Goal: Information Seeking & Learning: Stay updated

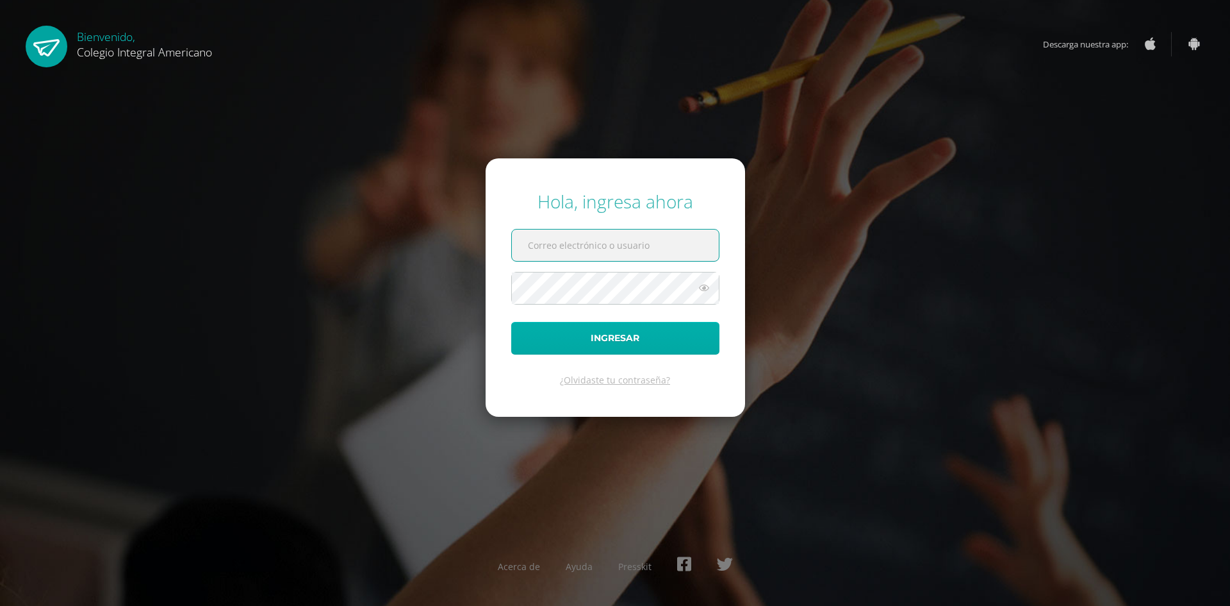
type input "[EMAIL_ADDRESS][DOMAIN_NAME]"
click at [607, 337] on button "Ingresar" at bounding box center [615, 338] width 208 height 33
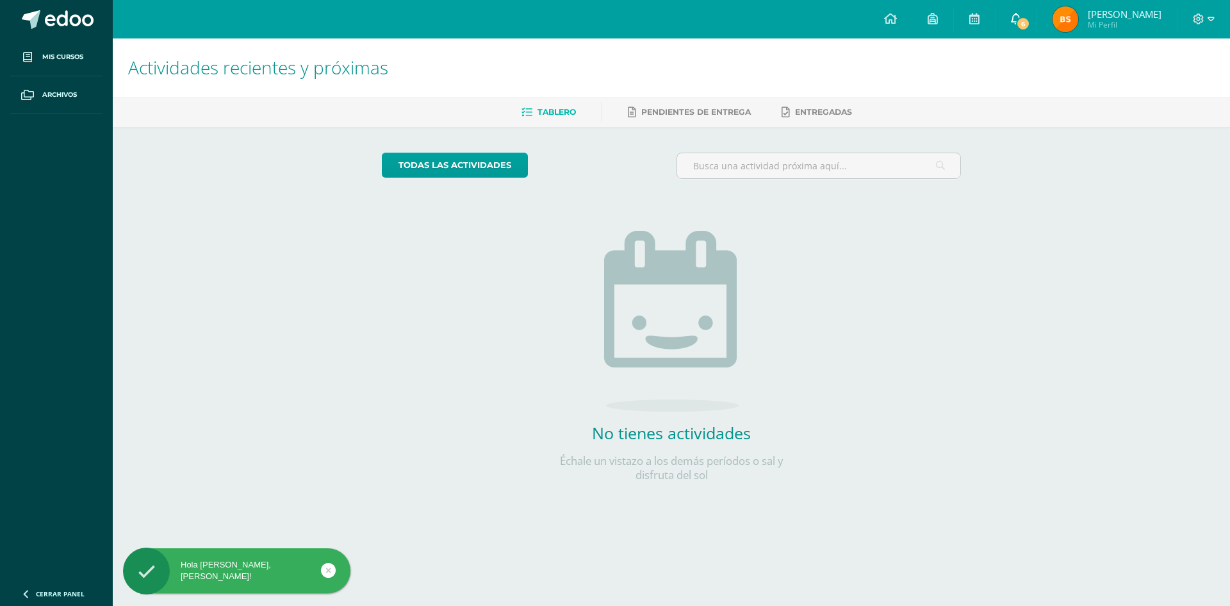
click at [1036, 24] on link "6" at bounding box center [1016, 19] width 41 height 38
click at [1030, 18] on span "6" at bounding box center [1023, 24] width 14 height 14
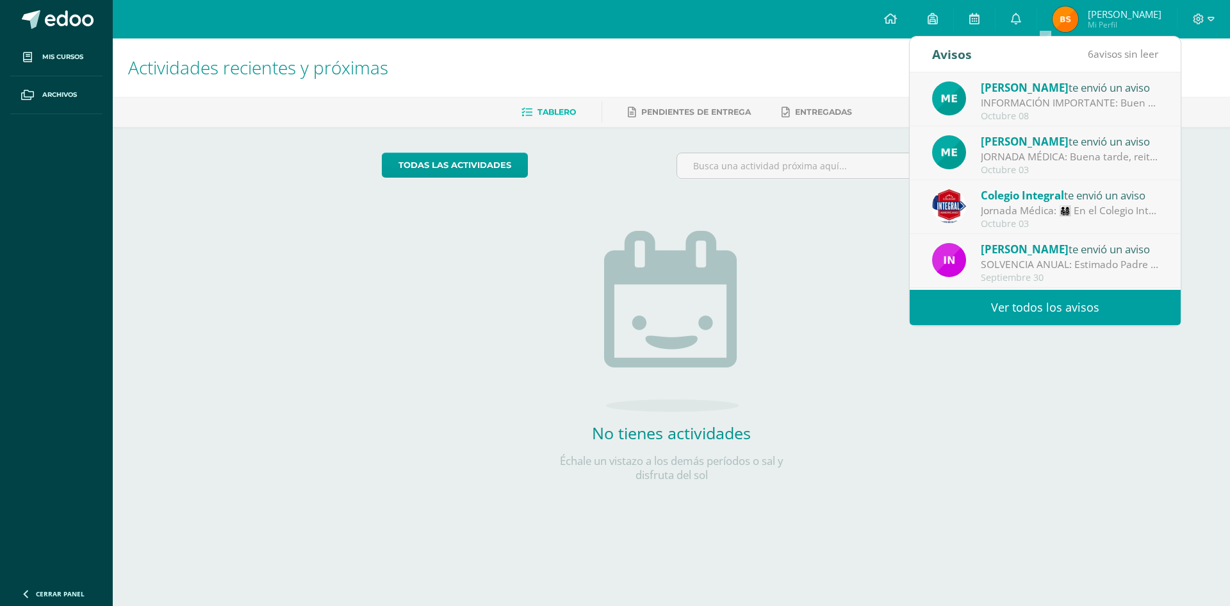
click at [1018, 104] on div "INFORMACIÓN IMPORTANTE: Buen día estimado, es un gusto saludarles deseando éxit…" at bounding box center [1070, 102] width 178 height 15
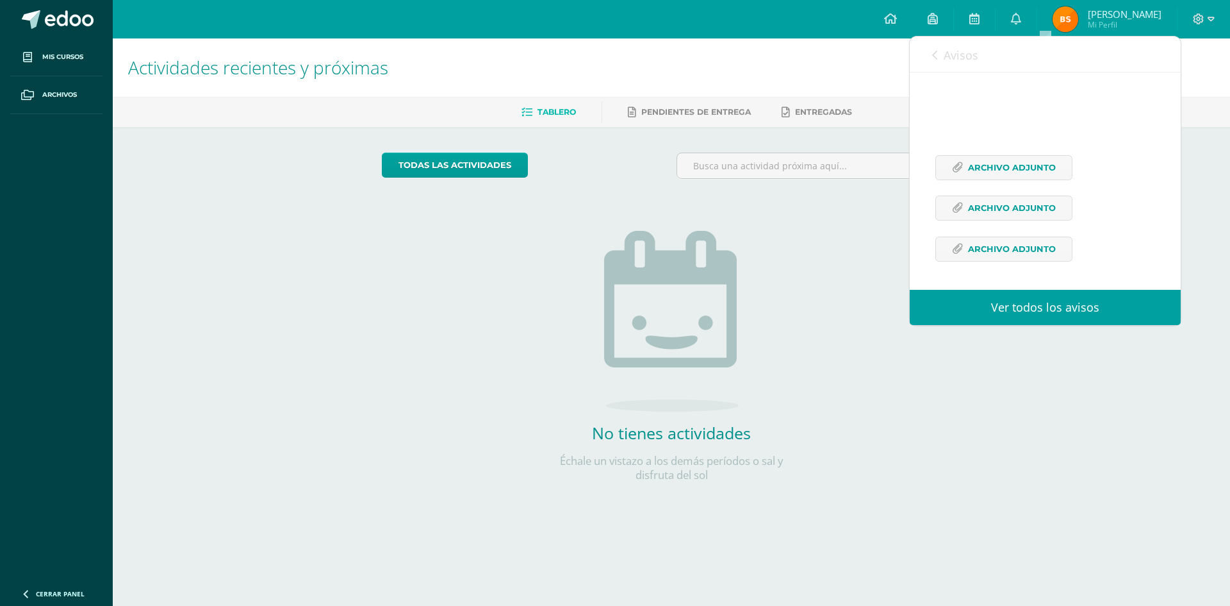
scroll to position [279, 0]
click at [1028, 174] on span "Archivo Adjunto" at bounding box center [1012, 168] width 88 height 24
click at [1041, 201] on span "Archivo Adjunto" at bounding box center [1012, 208] width 88 height 24
click at [1018, 256] on span "Archivo Adjunto" at bounding box center [1012, 249] width 88 height 24
click at [1021, 15] on icon at bounding box center [1016, 19] width 10 height 12
